Goal: Information Seeking & Learning: Learn about a topic

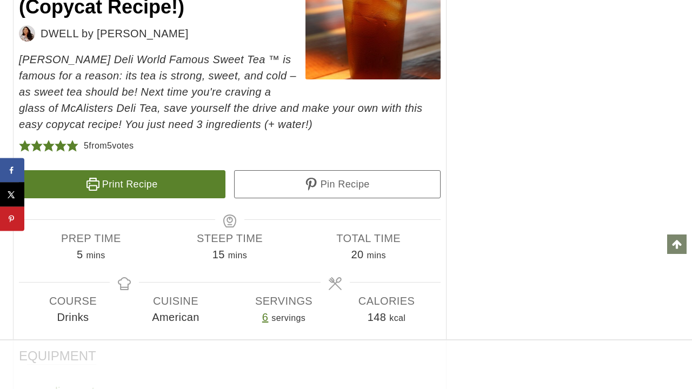
scroll to position [6597, 0]
